Goal: Task Accomplishment & Management: Manage account settings

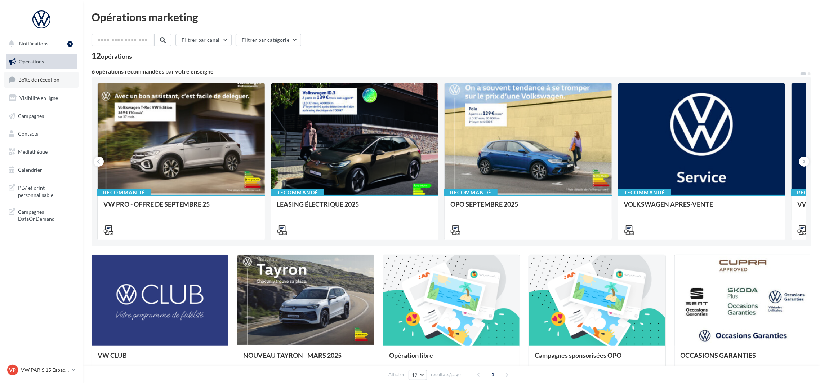
click at [36, 81] on span "Boîte de réception" at bounding box center [38, 79] width 41 height 6
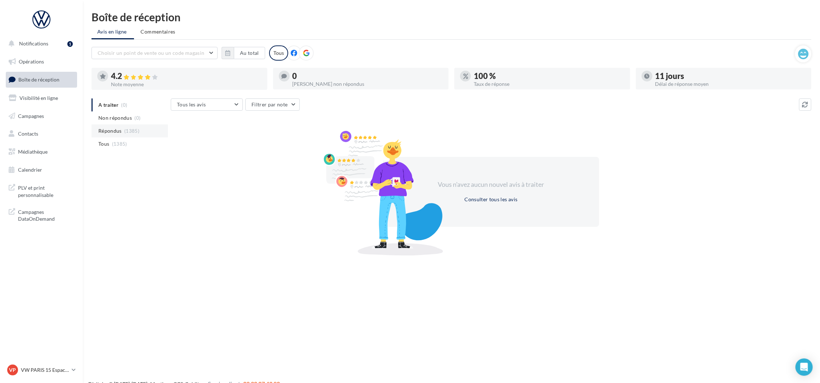
click at [126, 129] on span "(1385)" at bounding box center [131, 131] width 15 height 6
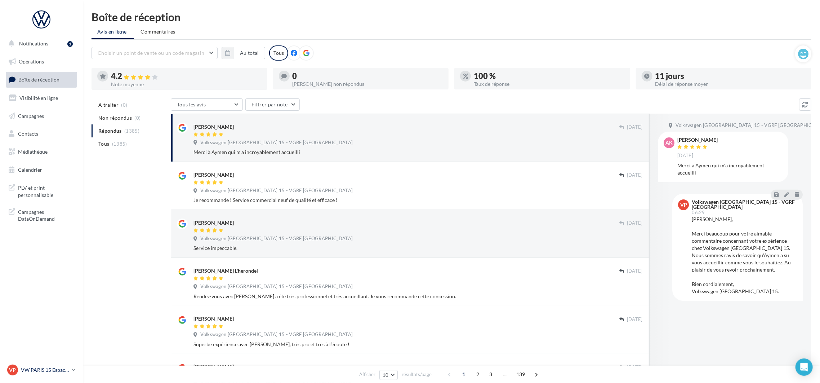
click at [64, 373] on p "VW PARIS 15 Espace Suffren" at bounding box center [45, 369] width 48 height 7
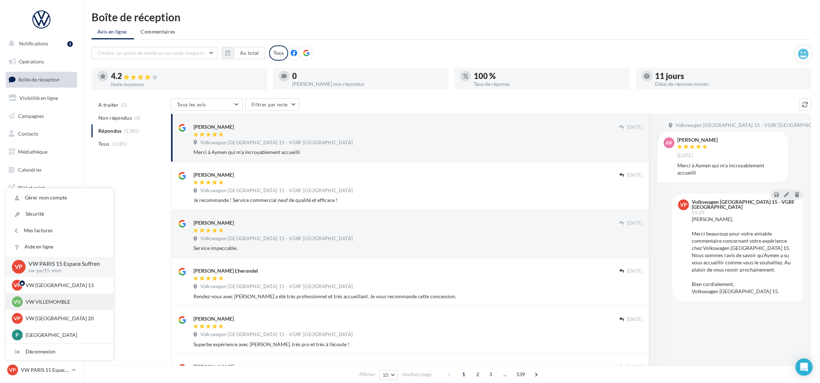
click at [54, 300] on p "VW VILLEMOMBLE" at bounding box center [65, 301] width 79 height 7
